Goal: Task Accomplishment & Management: Manage account settings

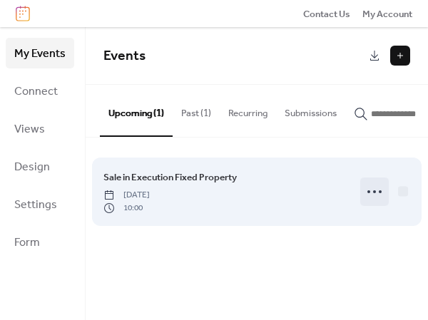
click at [376, 197] on icon at bounding box center [374, 191] width 23 height 23
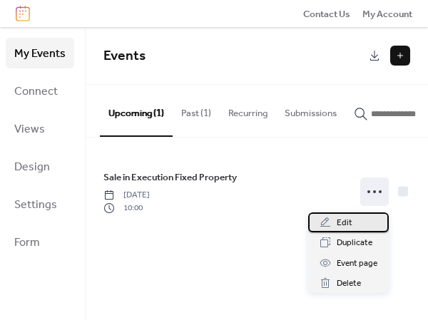
click at [349, 224] on span "Edit" at bounding box center [344, 223] width 16 height 14
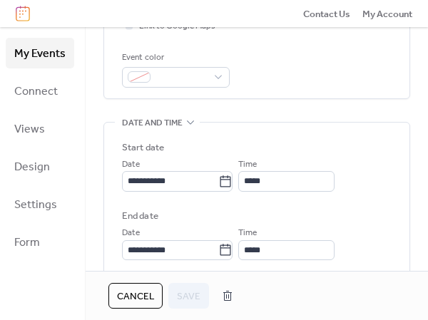
scroll to position [285, 0]
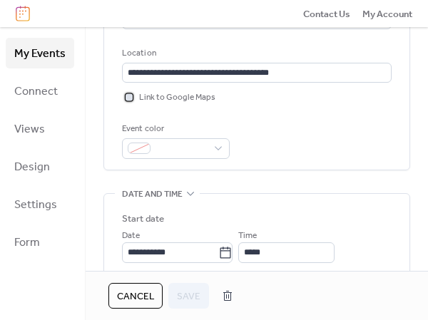
click at [130, 96] on div at bounding box center [128, 96] width 7 height 7
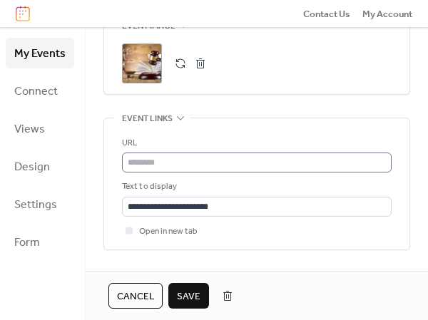
scroll to position [784, 0]
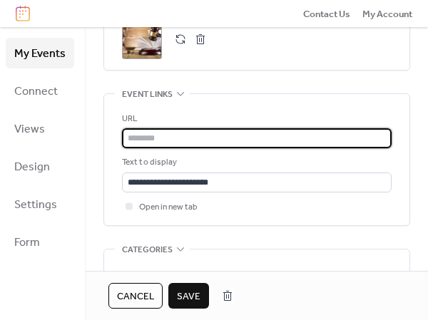
click at [179, 138] on input "text" at bounding box center [256, 138] width 269 height 20
click at [211, 135] on input "**********" at bounding box center [256, 138] width 269 height 20
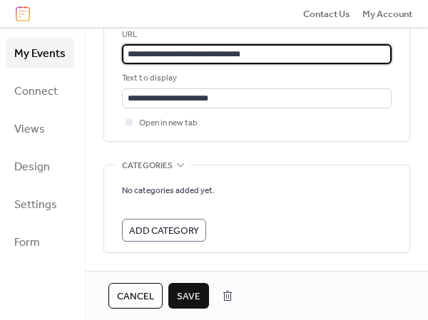
scroll to position [917, 0]
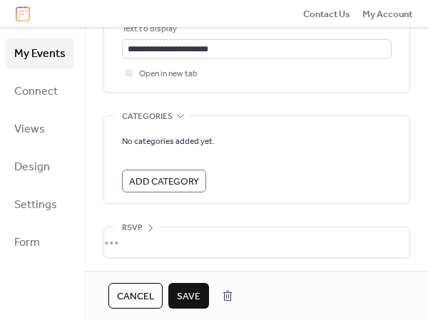
type input "**********"
click at [179, 296] on span "Save" at bounding box center [189, 296] width 24 height 14
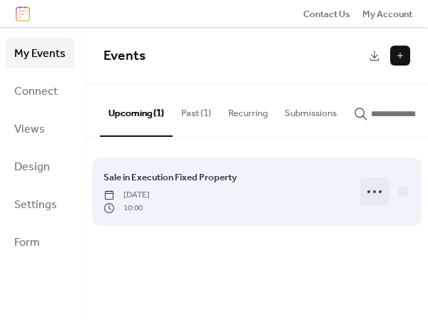
click at [378, 193] on circle at bounding box center [379, 191] width 3 height 3
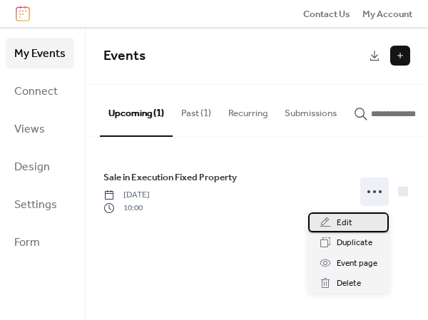
click at [350, 221] on span "Edit" at bounding box center [344, 223] width 16 height 14
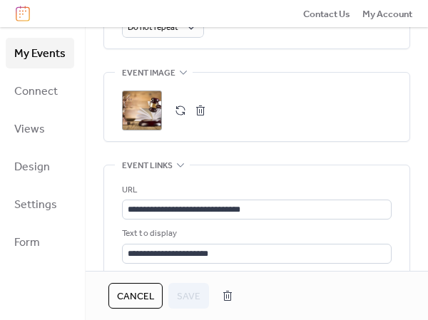
scroll to position [784, 0]
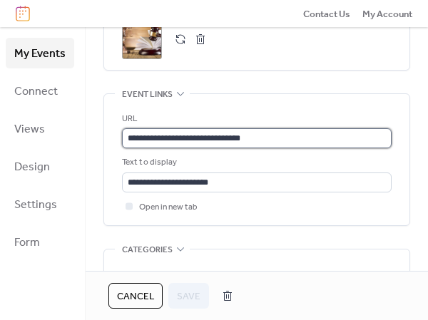
click at [250, 135] on input "**********" at bounding box center [256, 138] width 269 height 20
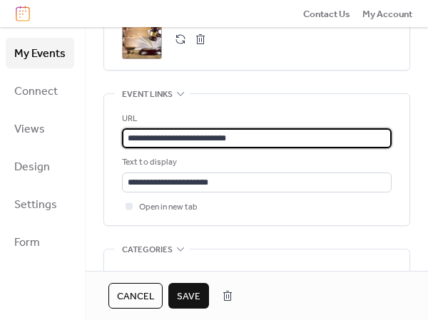
type input "**********"
click at [186, 296] on span "Save" at bounding box center [189, 296] width 24 height 14
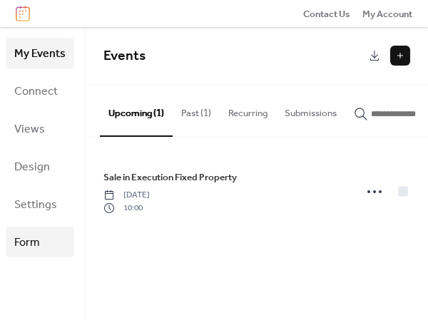
click at [31, 240] on span "Form" at bounding box center [27, 243] width 26 height 22
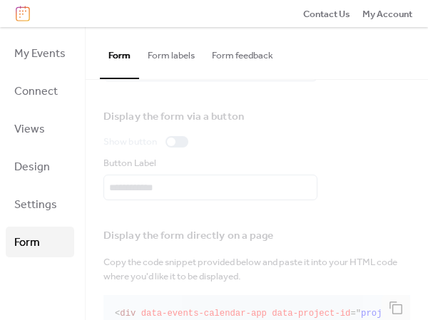
scroll to position [143, 0]
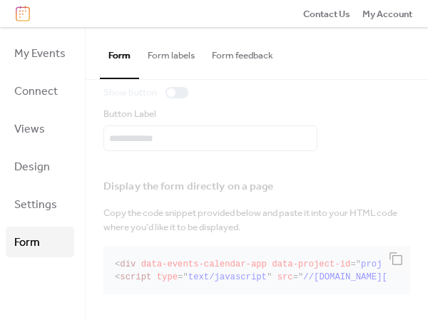
click at [176, 57] on button "Form labels" at bounding box center [171, 52] width 64 height 50
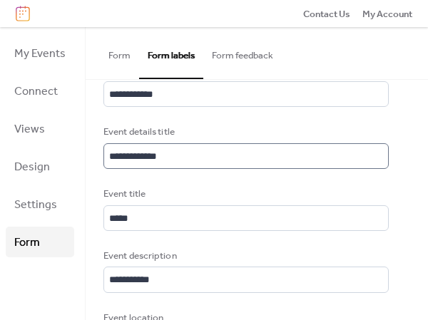
scroll to position [1, 0]
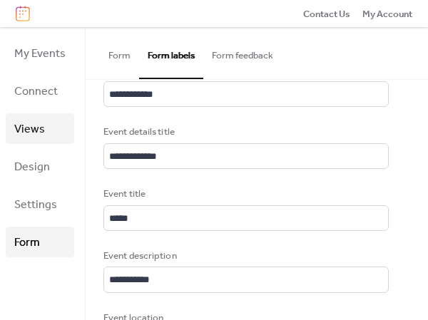
click at [30, 128] on span "Views" at bounding box center [29, 129] width 31 height 22
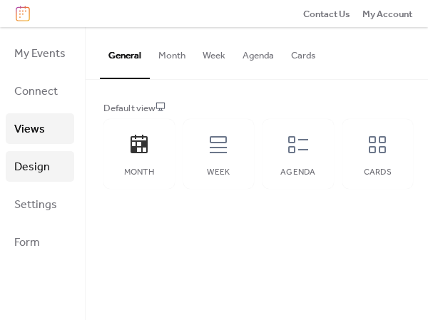
click at [41, 167] on span "Design" at bounding box center [32, 167] width 36 height 22
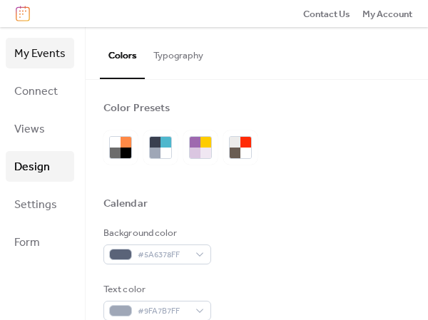
click at [38, 63] on span "My Events" at bounding box center [39, 54] width 51 height 22
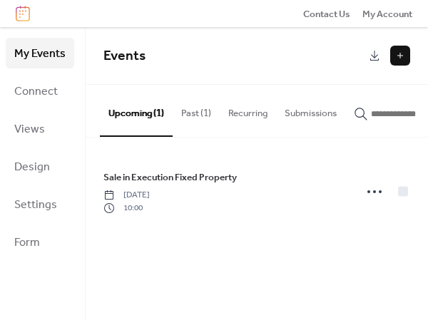
click at [200, 115] on button "Past (1)" at bounding box center [195, 110] width 47 height 50
click at [125, 109] on button "Upcoming (1)" at bounding box center [136, 110] width 73 height 50
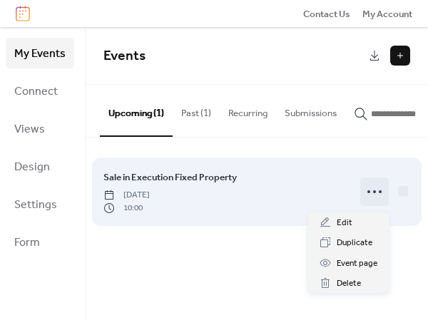
click at [373, 193] on circle at bounding box center [374, 191] width 3 height 3
click at [376, 190] on icon at bounding box center [374, 191] width 23 height 23
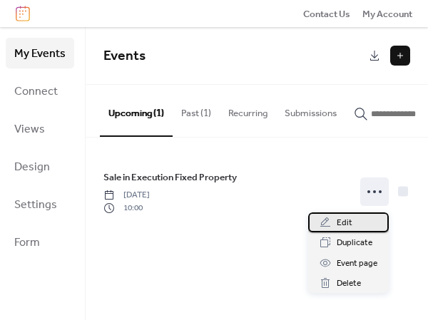
click at [348, 225] on span "Edit" at bounding box center [344, 223] width 16 height 14
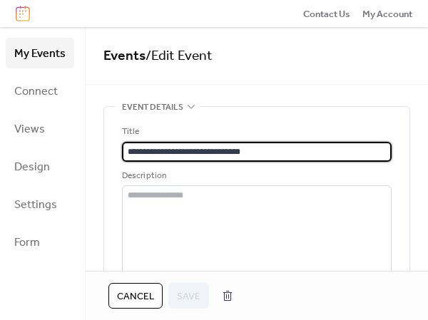
click at [117, 291] on span "Cancel" at bounding box center [135, 296] width 37 height 14
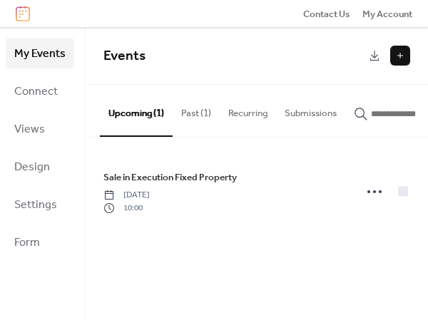
click at [213, 113] on button "Past (1)" at bounding box center [195, 110] width 47 height 50
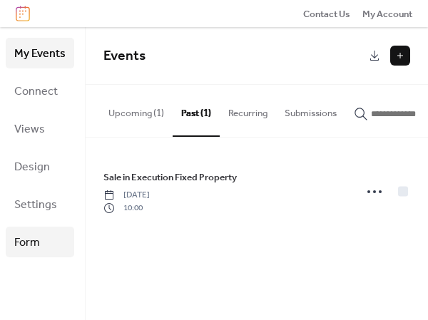
click at [34, 242] on span "Form" at bounding box center [27, 243] width 26 height 22
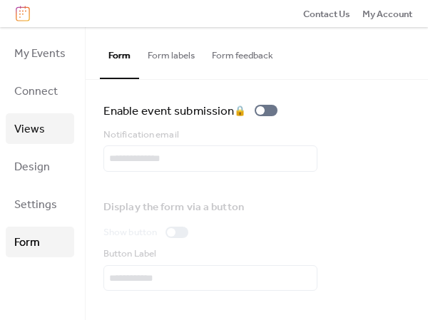
click at [32, 135] on span "Views" at bounding box center [29, 129] width 31 height 22
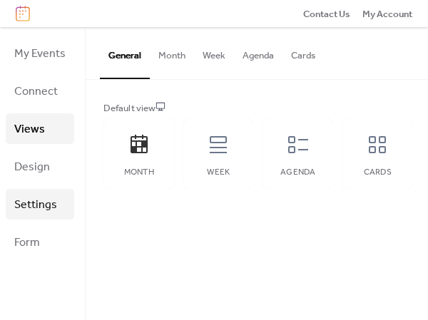
click at [31, 200] on span "Settings" at bounding box center [35, 205] width 43 height 22
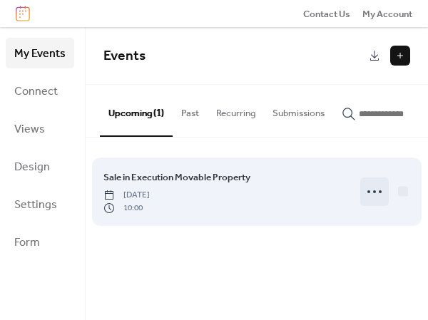
click at [372, 195] on icon at bounding box center [374, 191] width 23 height 23
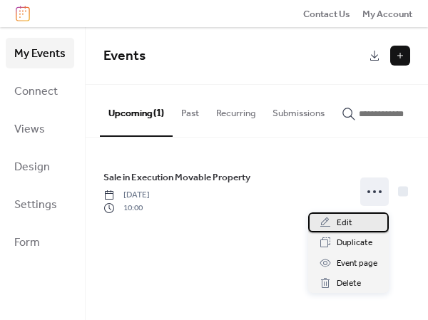
click at [349, 222] on span "Edit" at bounding box center [344, 223] width 16 height 14
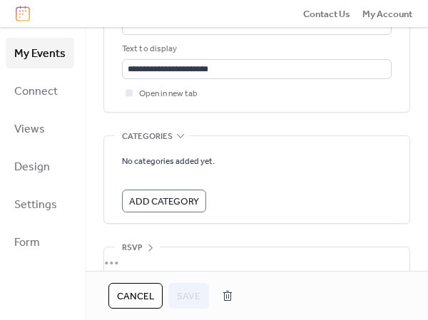
scroll to position [917, 0]
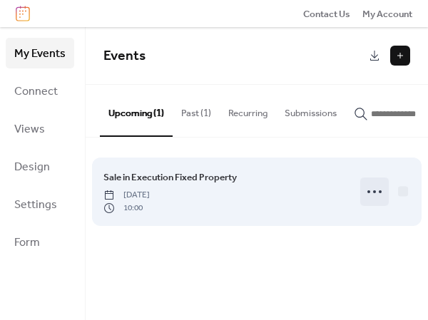
click at [376, 196] on icon at bounding box center [374, 191] width 23 height 23
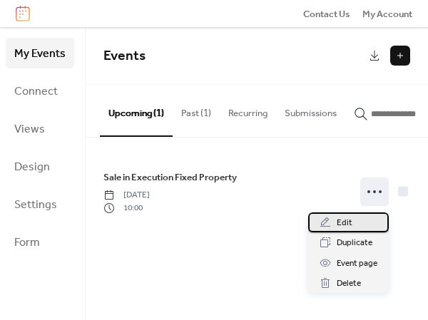
click at [347, 226] on span "Edit" at bounding box center [344, 223] width 16 height 14
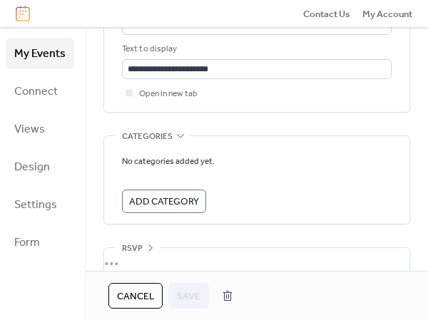
scroll to position [917, 0]
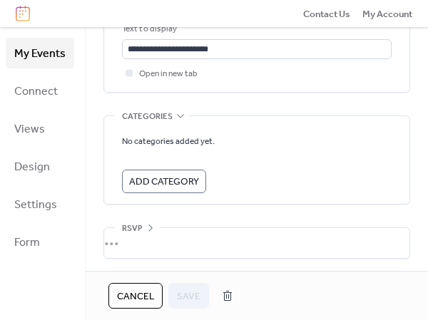
click at [147, 294] on span "Cancel" at bounding box center [135, 296] width 37 height 14
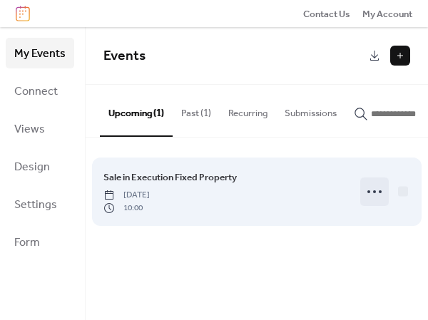
drag, startPoint x: 0, startPoint y: 0, endPoint x: 370, endPoint y: 193, distance: 417.3
click at [370, 194] on icon at bounding box center [374, 191] width 23 height 23
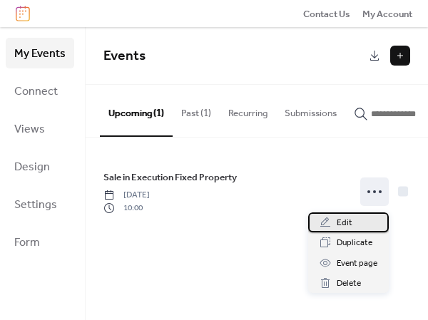
click at [355, 220] on div "Edit" at bounding box center [348, 222] width 81 height 20
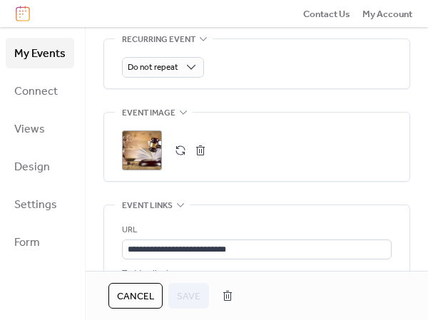
scroll to position [713, 0]
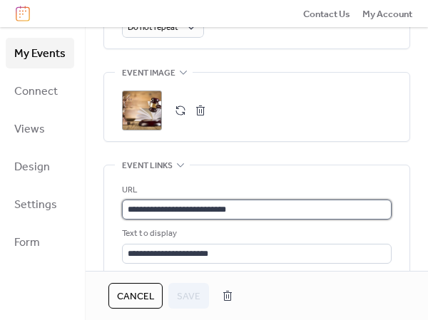
click at [254, 205] on input "**********" at bounding box center [256, 210] width 269 height 20
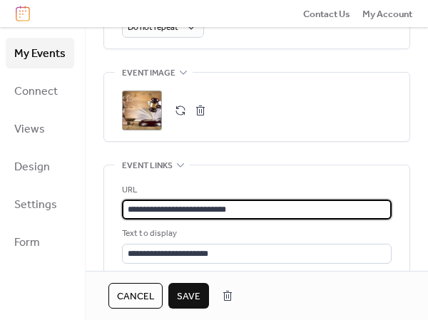
type input "**********"
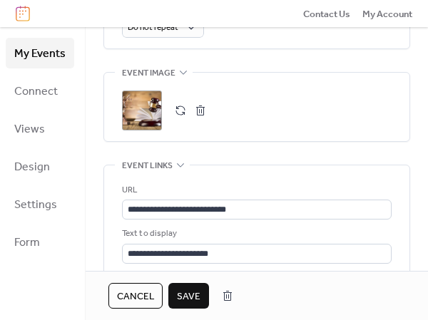
click at [187, 297] on span "Save" at bounding box center [189, 296] width 24 height 14
